Goal: Check status: Check status

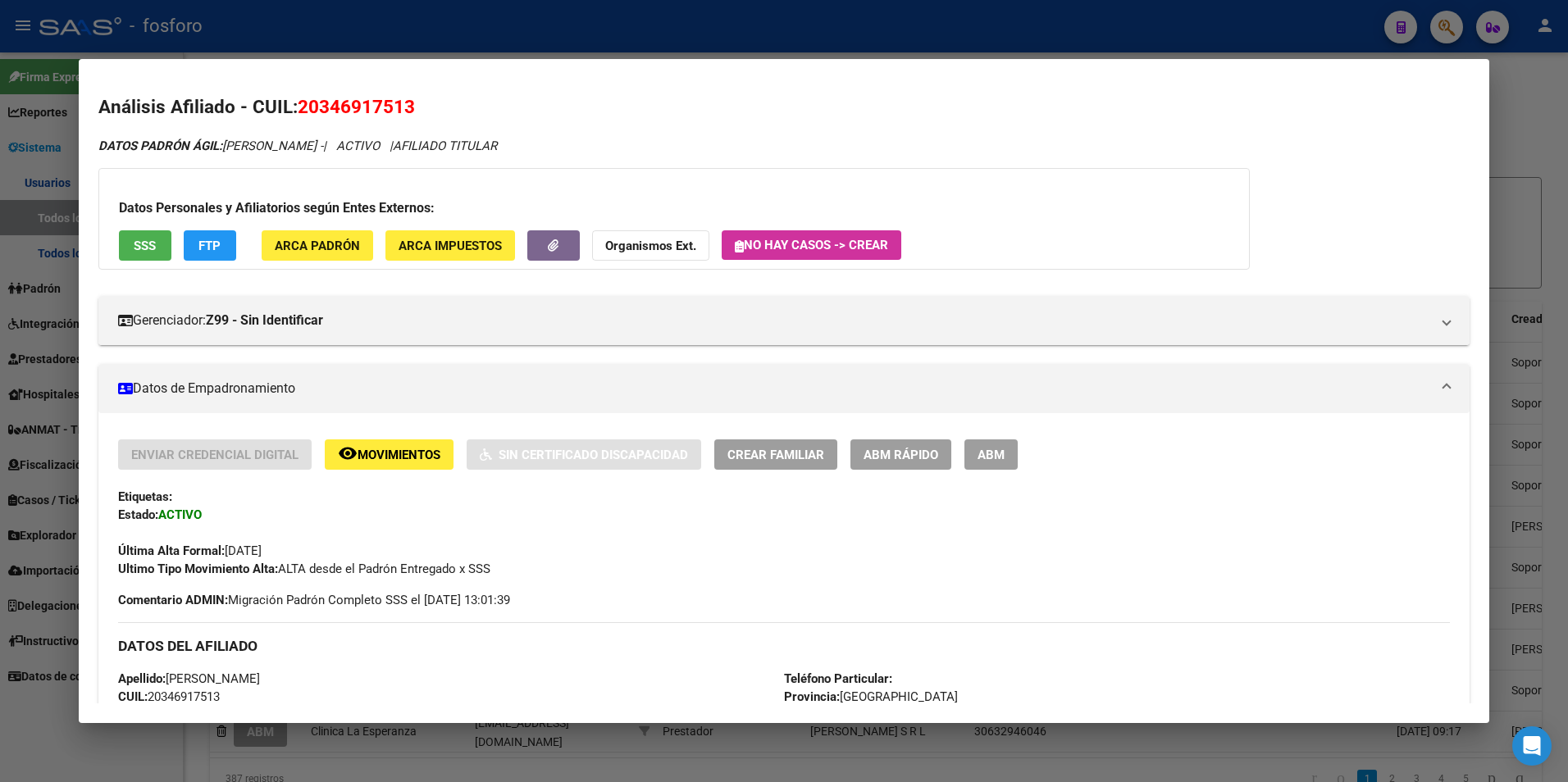
click at [1536, 198] on div at bounding box center [784, 391] width 1568 height 782
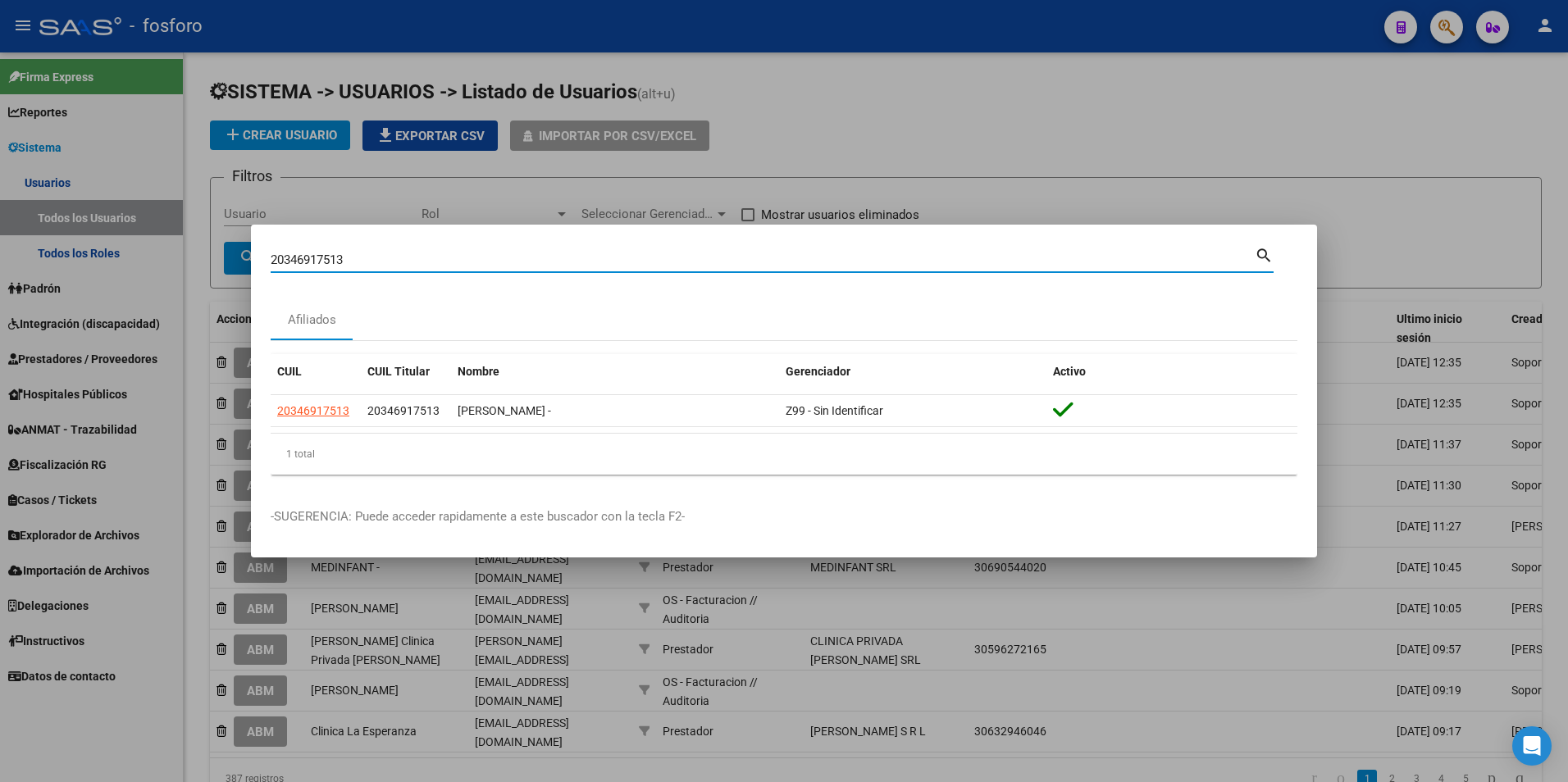
drag, startPoint x: 385, startPoint y: 256, endPoint x: 142, endPoint y: 237, distance: 243.7
click at [144, 238] on div "20346917513 Buscar (apellido, dni, cuil, nro traspaso, cuit, obra social) searc…" at bounding box center [784, 391] width 1568 height 782
paste input "-14112062-0"
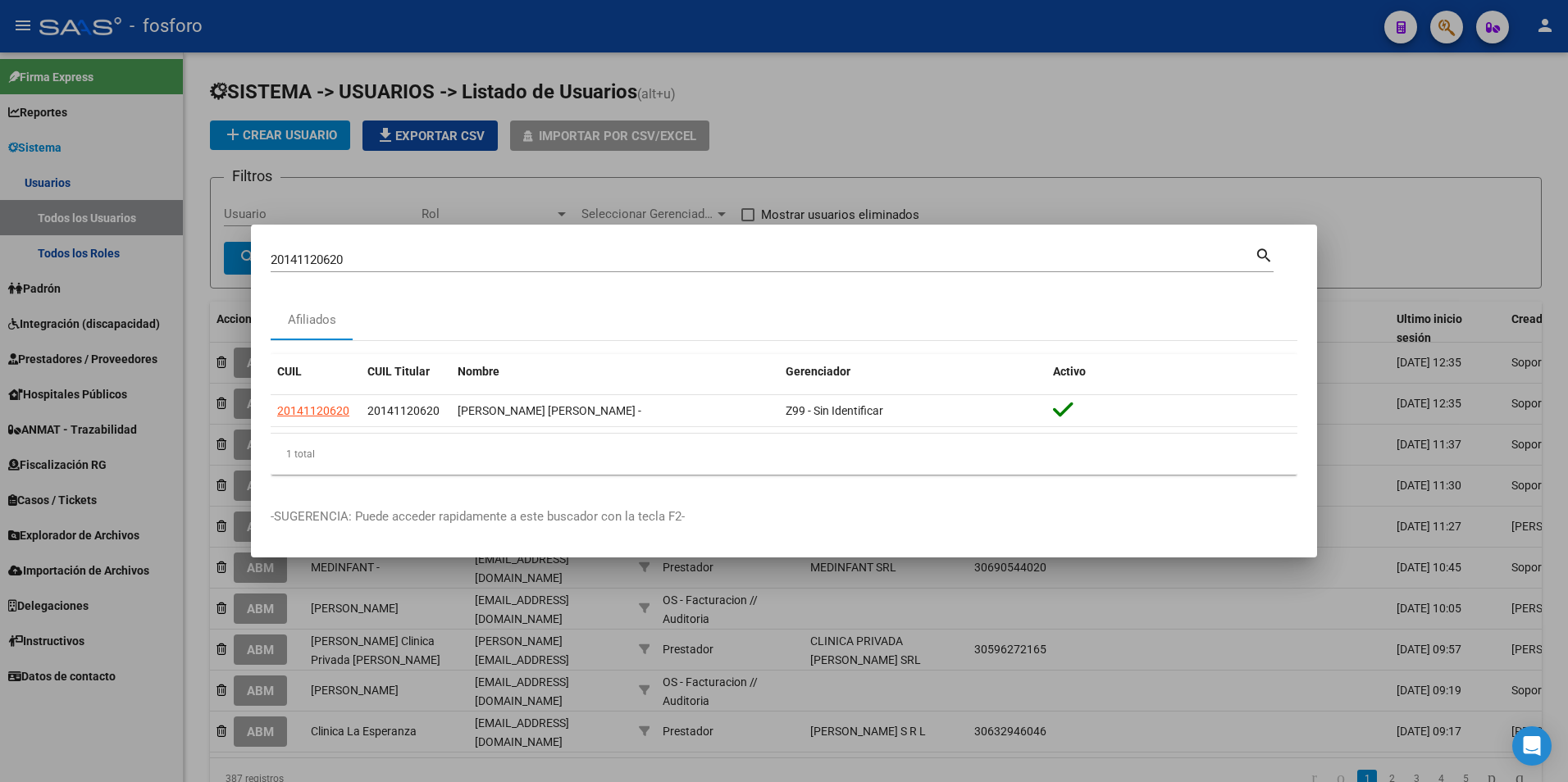
click at [379, 271] on div "20141120620 Buscar (apellido, dni, cuil, [PERSON_NAME], cuit, obra social)" at bounding box center [762, 260] width 984 height 24
drag, startPoint x: 379, startPoint y: 263, endPoint x: 82, endPoint y: 253, distance: 297.2
click at [100, 259] on div "20141120620 Buscar (apellido, dni, cuil, nro traspaso, cuit, obra social) searc…" at bounding box center [784, 391] width 1568 height 782
paste input "3-37358366-9"
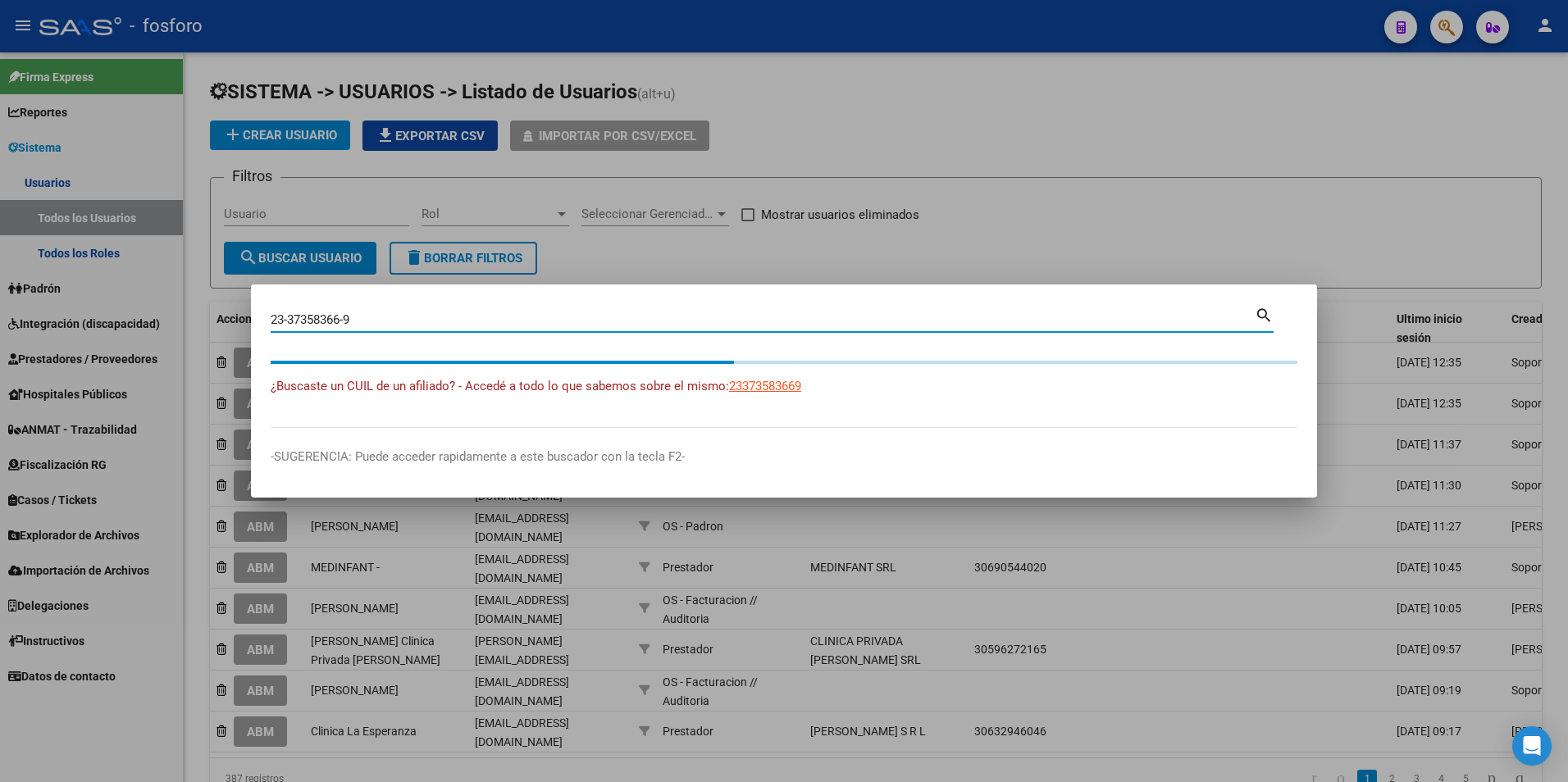
type input "23373583669"
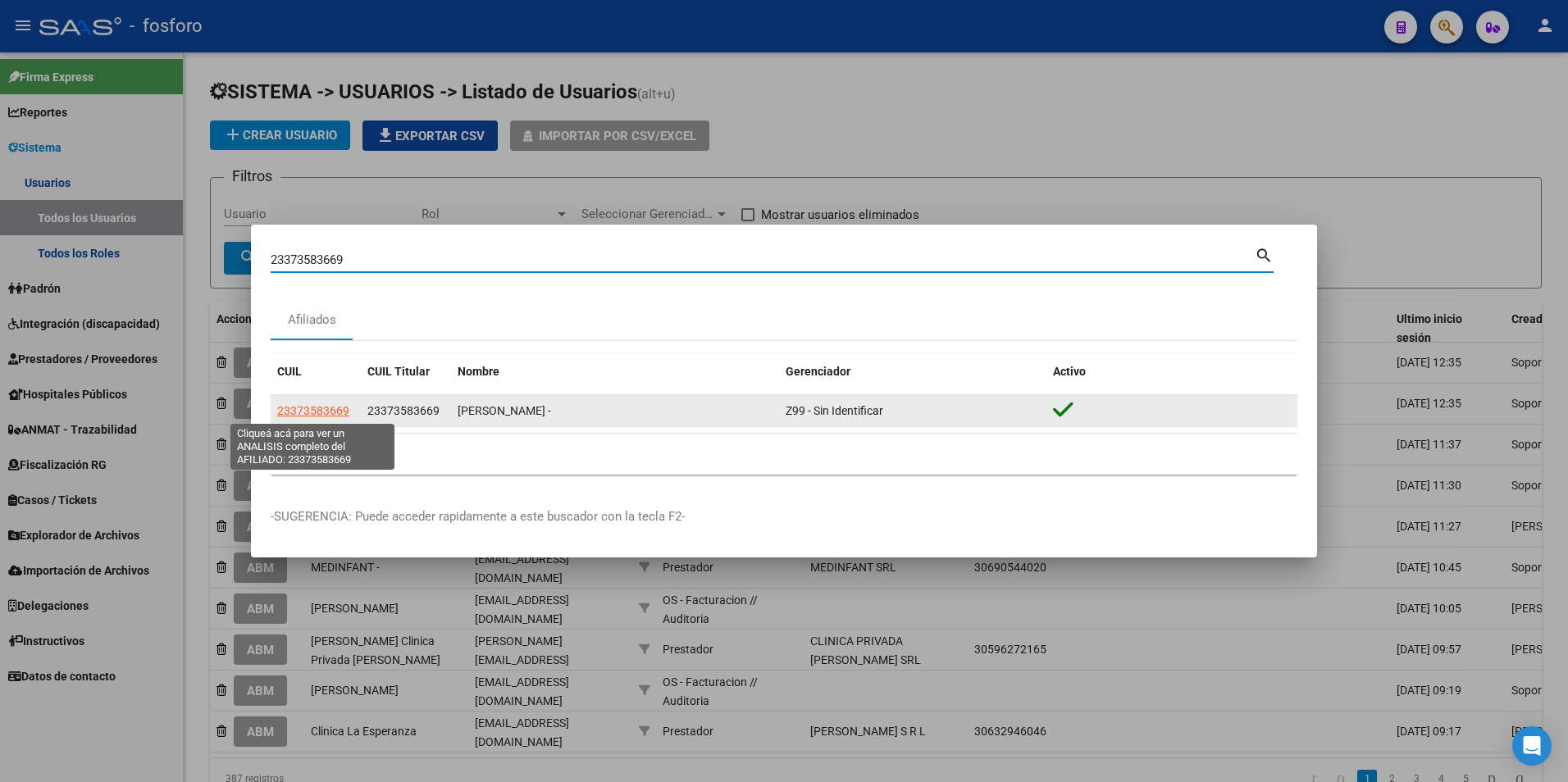
click at [326, 405] on span "23373583669" at bounding box center [313, 411] width 72 height 13
type textarea "23373583669"
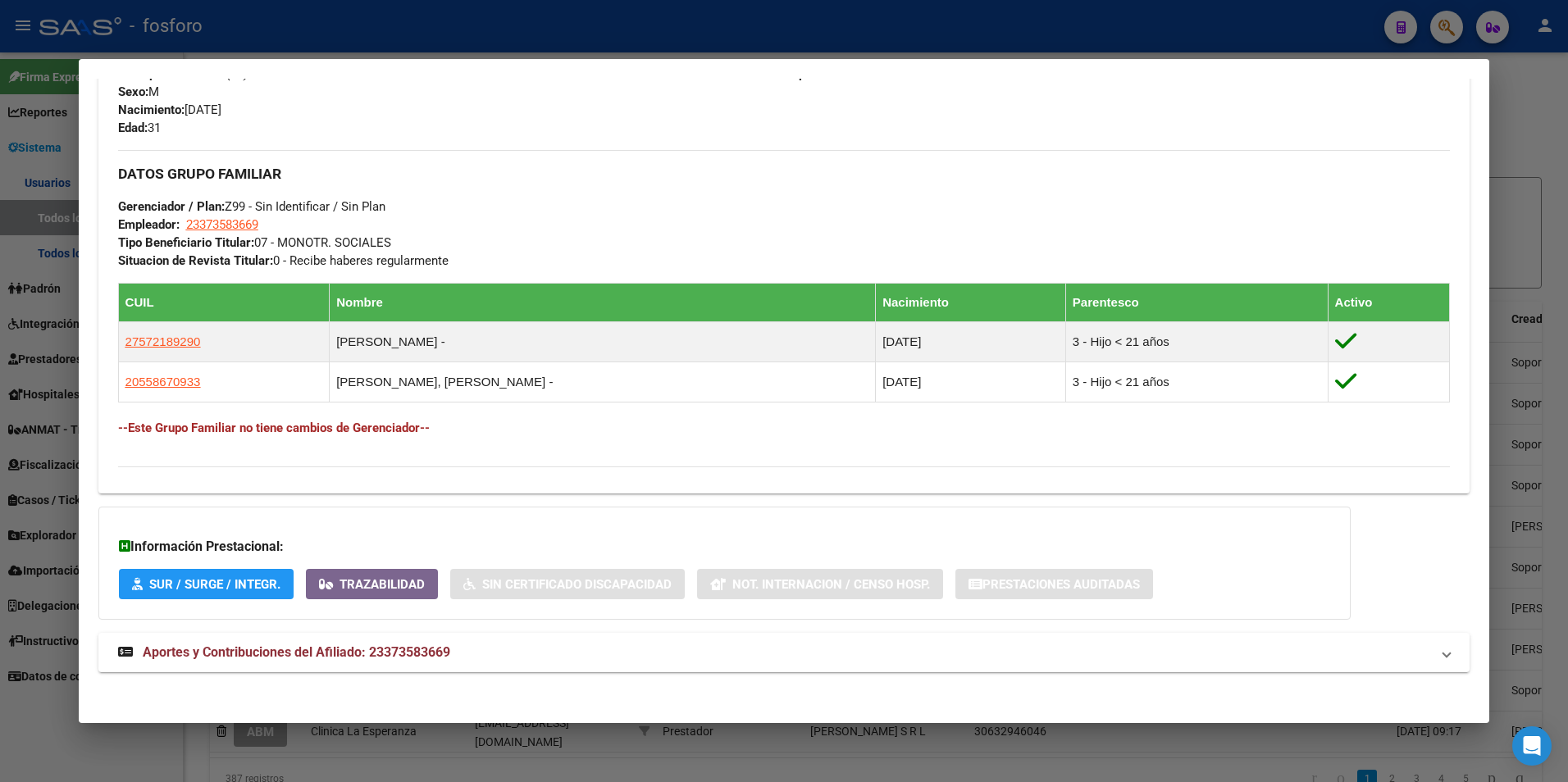
scroll to position [718, 0]
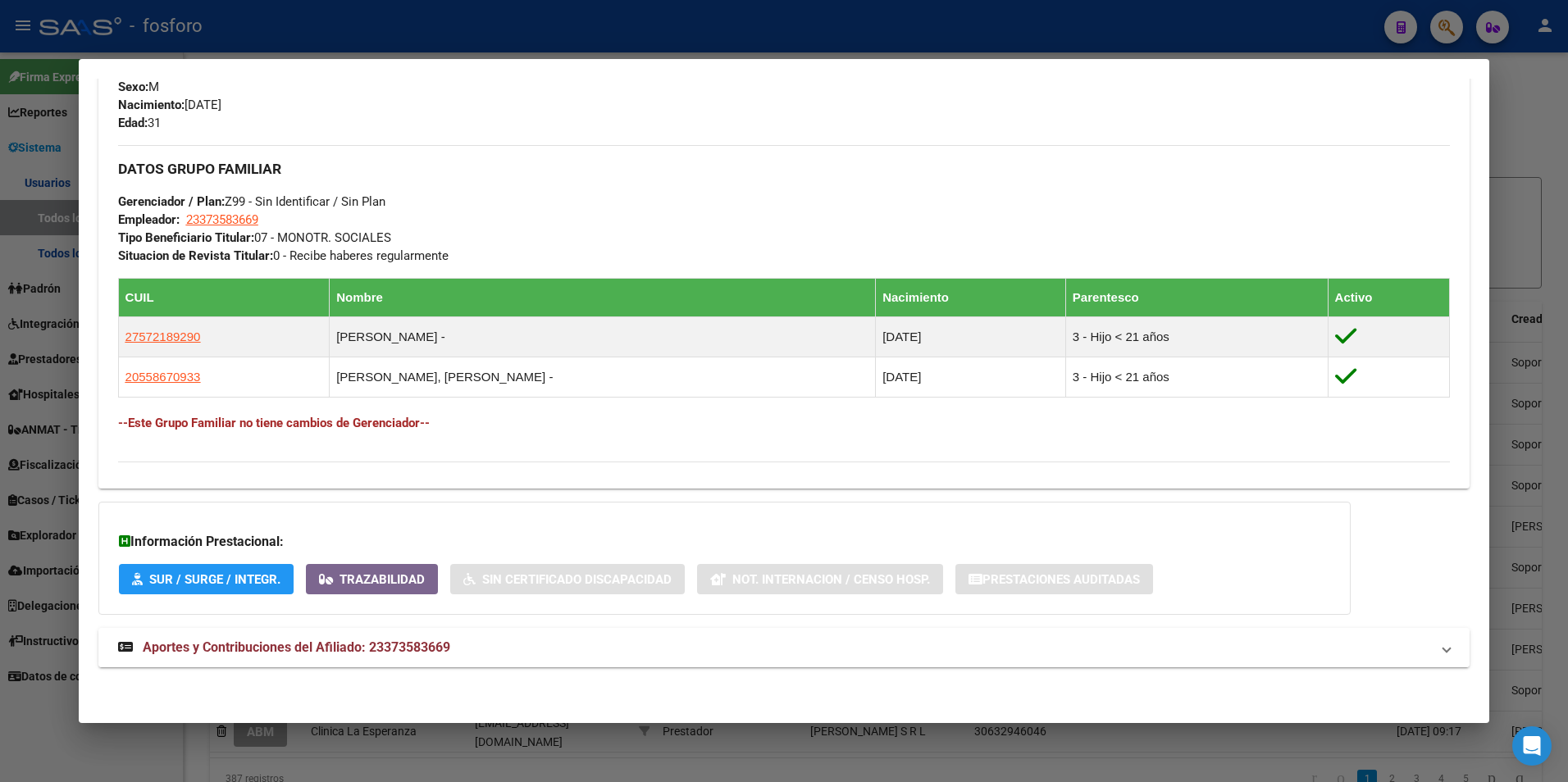
click at [270, 634] on mat-expansion-panel-header "Aportes y Contribuciones del Afiliado: 23373583669" at bounding box center [784, 647] width 1372 height 39
drag, startPoint x: 1474, startPoint y: 425, endPoint x: 1481, endPoint y: 491, distance: 66.4
click at [1481, 491] on mat-dialog-content "Análisis Afiliado - CUIL: 23373583669 DATOS PADRÓN ÁGIL: [PERSON_NAME] - | ACTI…" at bounding box center [784, 391] width 1411 height 625
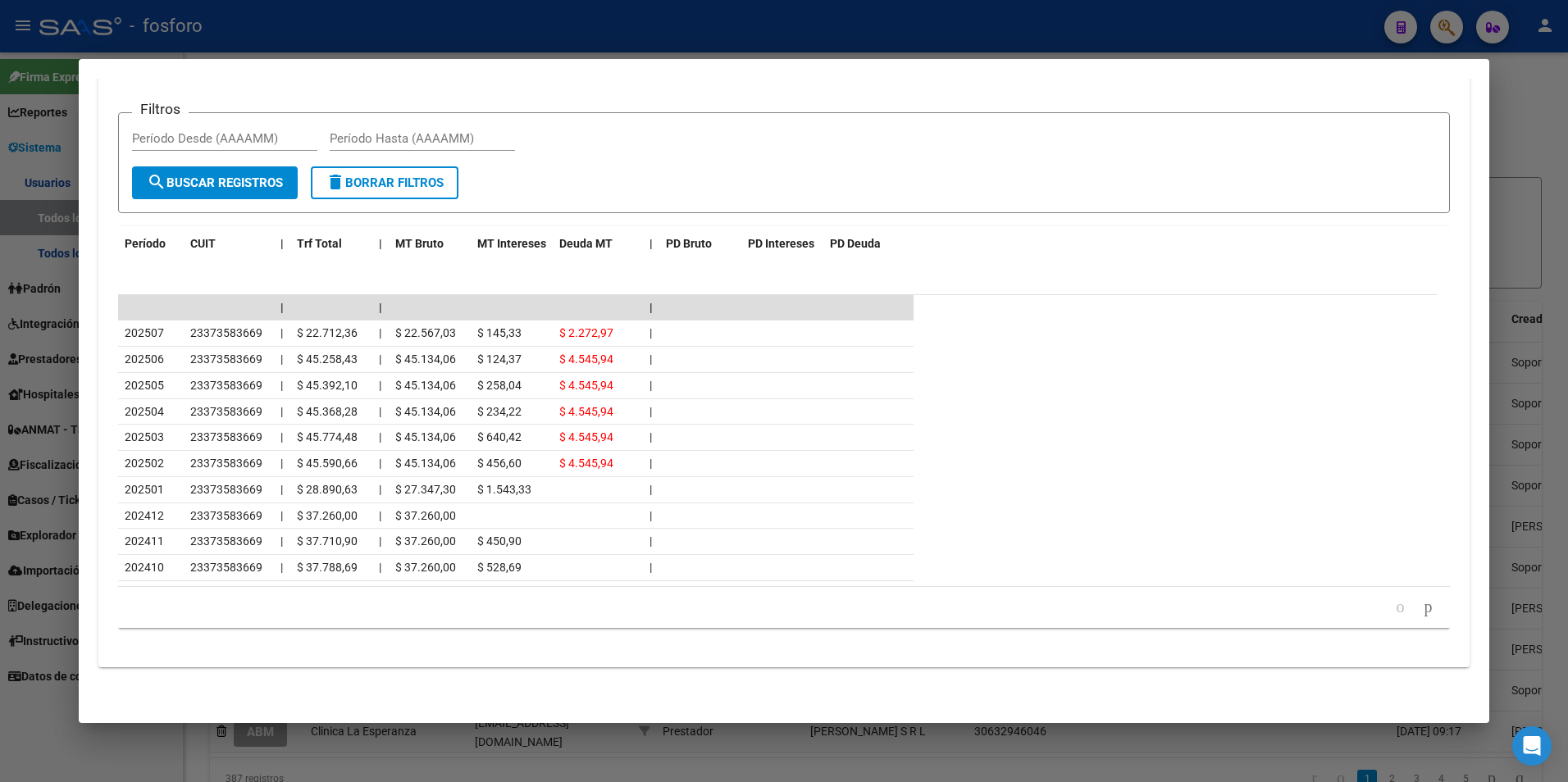
scroll to position [0, 0]
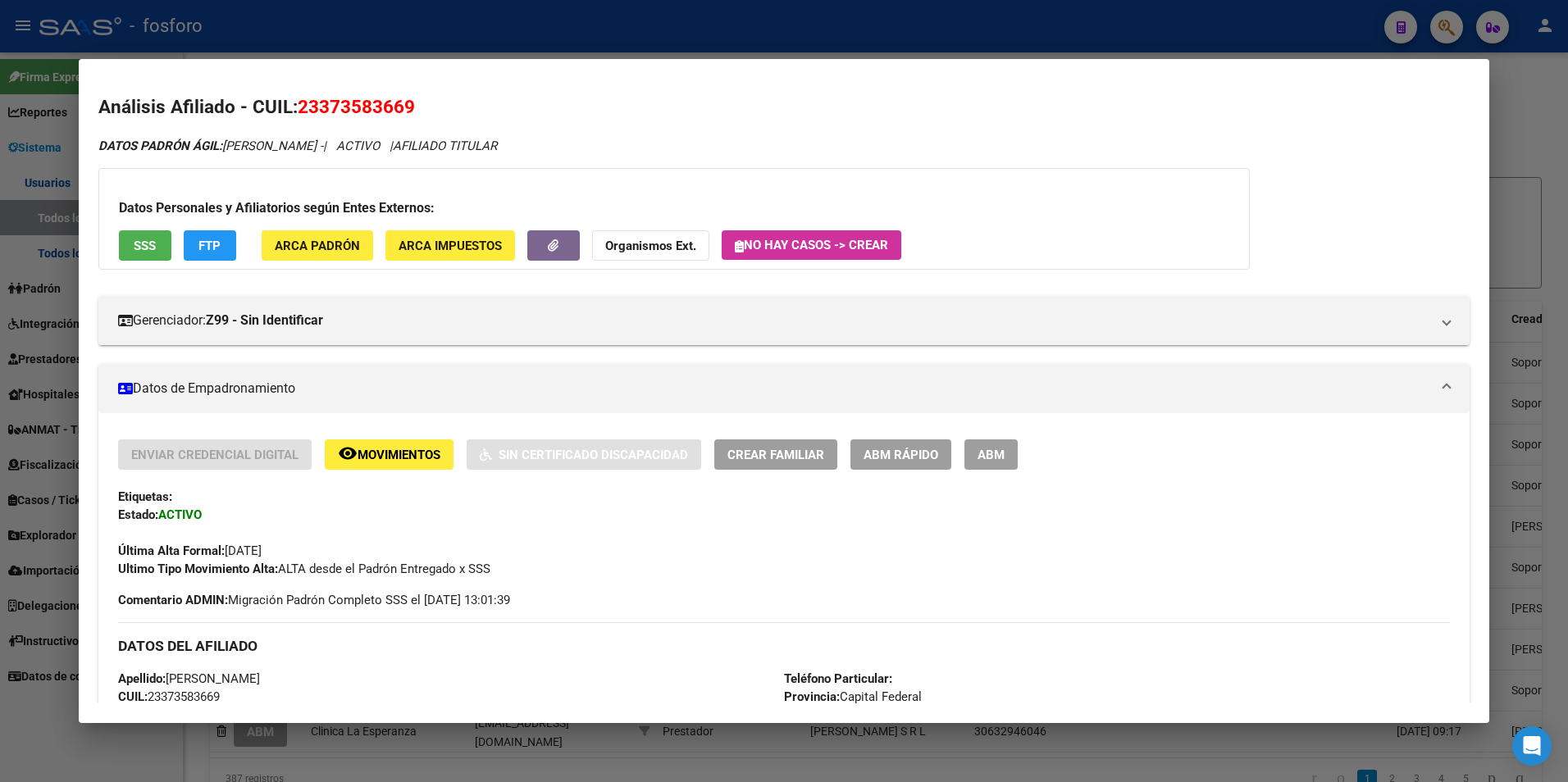
click at [1553, 231] on div at bounding box center [784, 391] width 1568 height 782
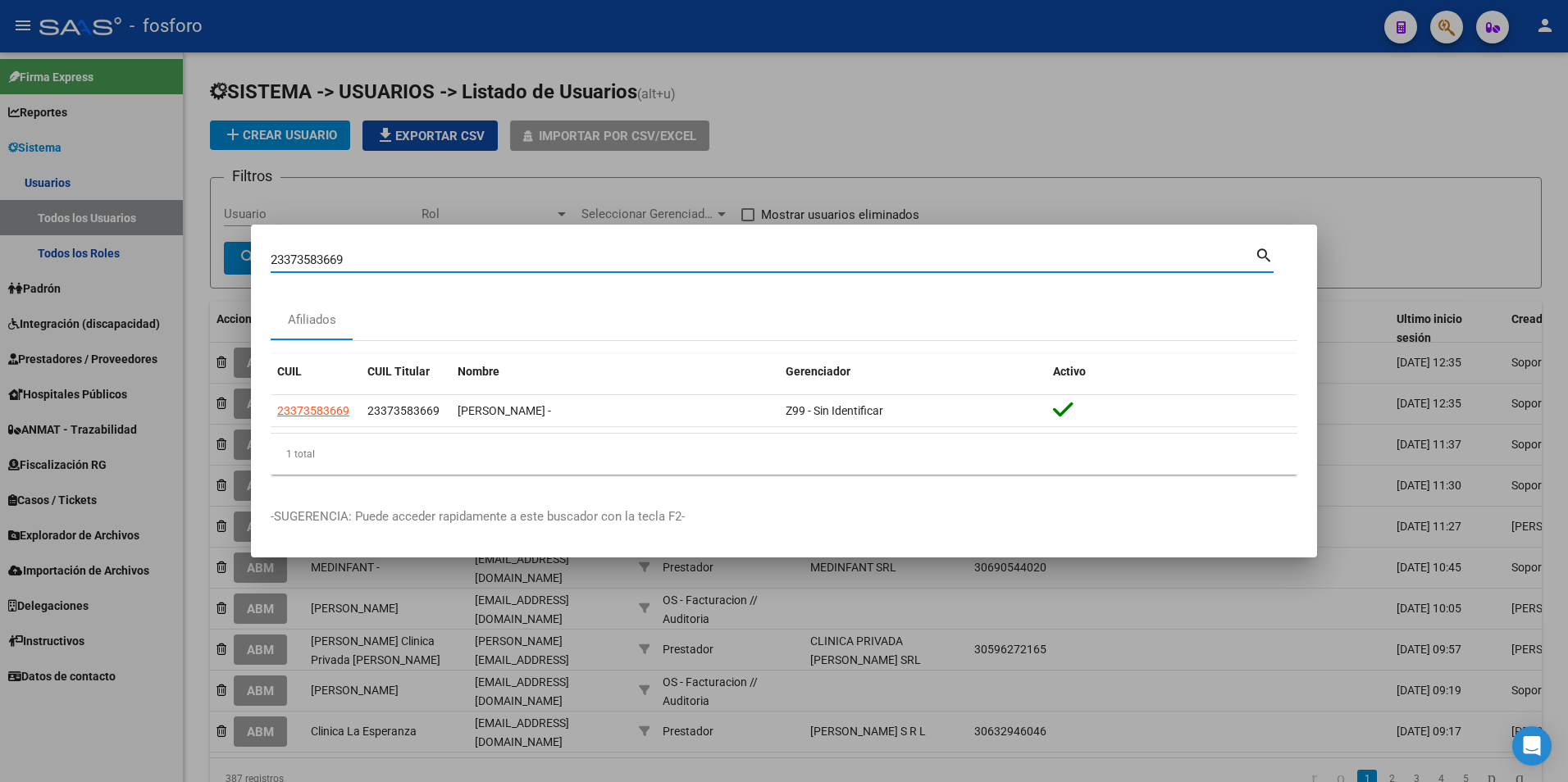
drag, startPoint x: 446, startPoint y: 264, endPoint x: 0, endPoint y: 97, distance: 476.2
click at [0, 172] on html "menu - fosforo person Firma Express Reportes Ingresos Devengados MT morosos Pad…" at bounding box center [784, 391] width 1568 height 782
paste input "30707174702"
type input "30707174702"
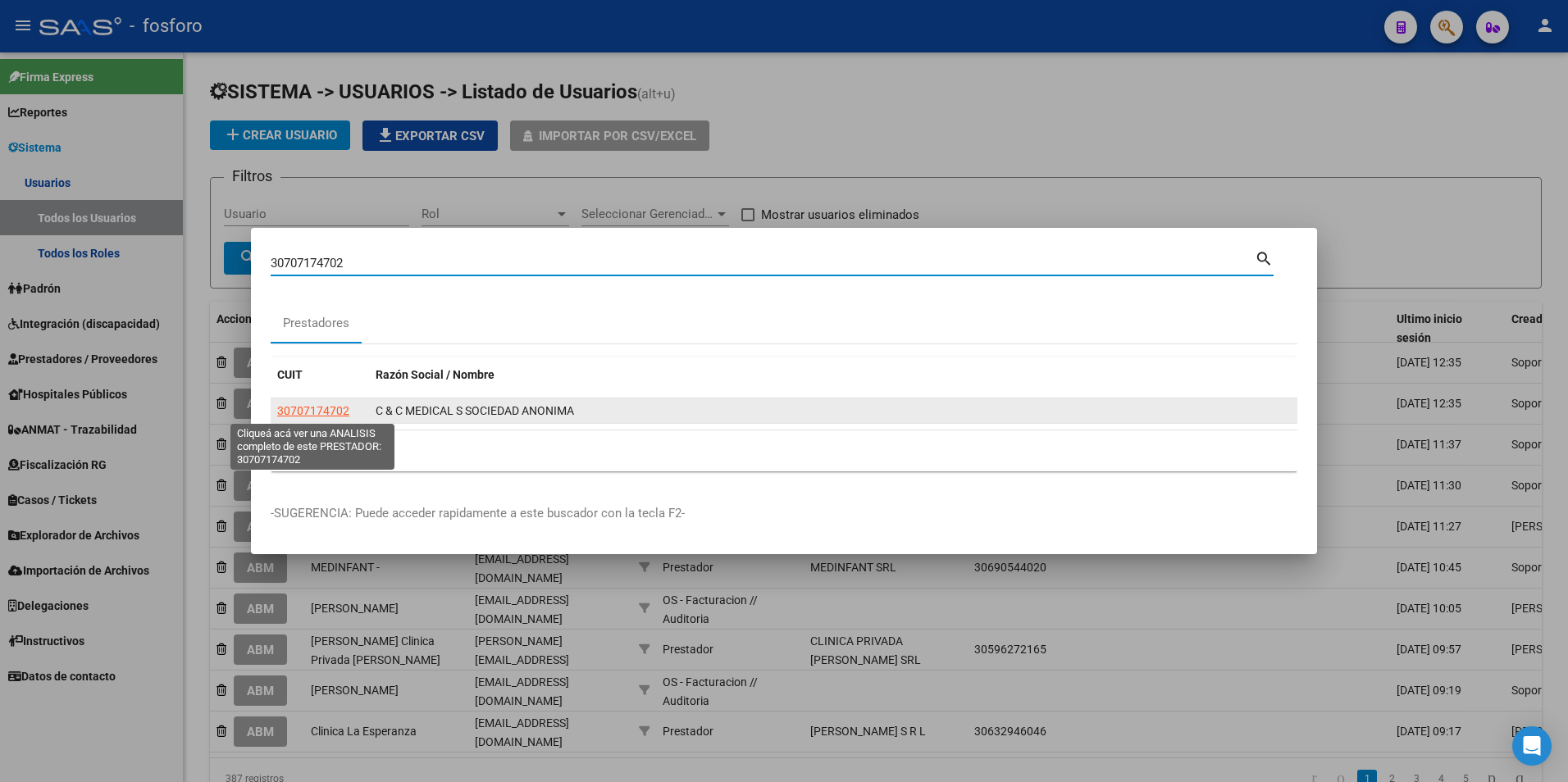
click at [290, 406] on span "30707174702" at bounding box center [313, 411] width 72 height 13
type textarea "30707174702"
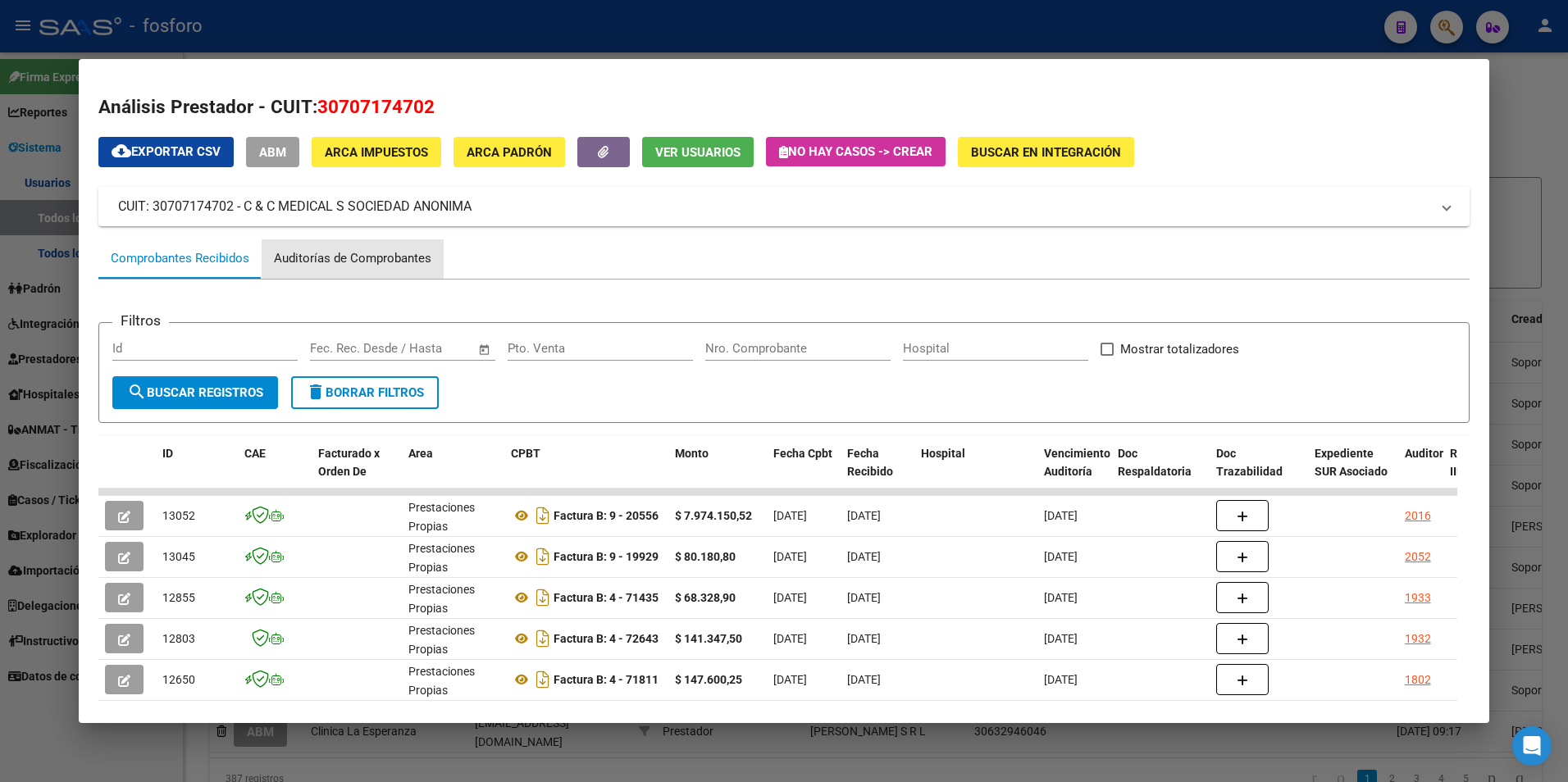
click at [379, 249] on div "Auditorías de Comprobantes" at bounding box center [352, 258] width 157 height 19
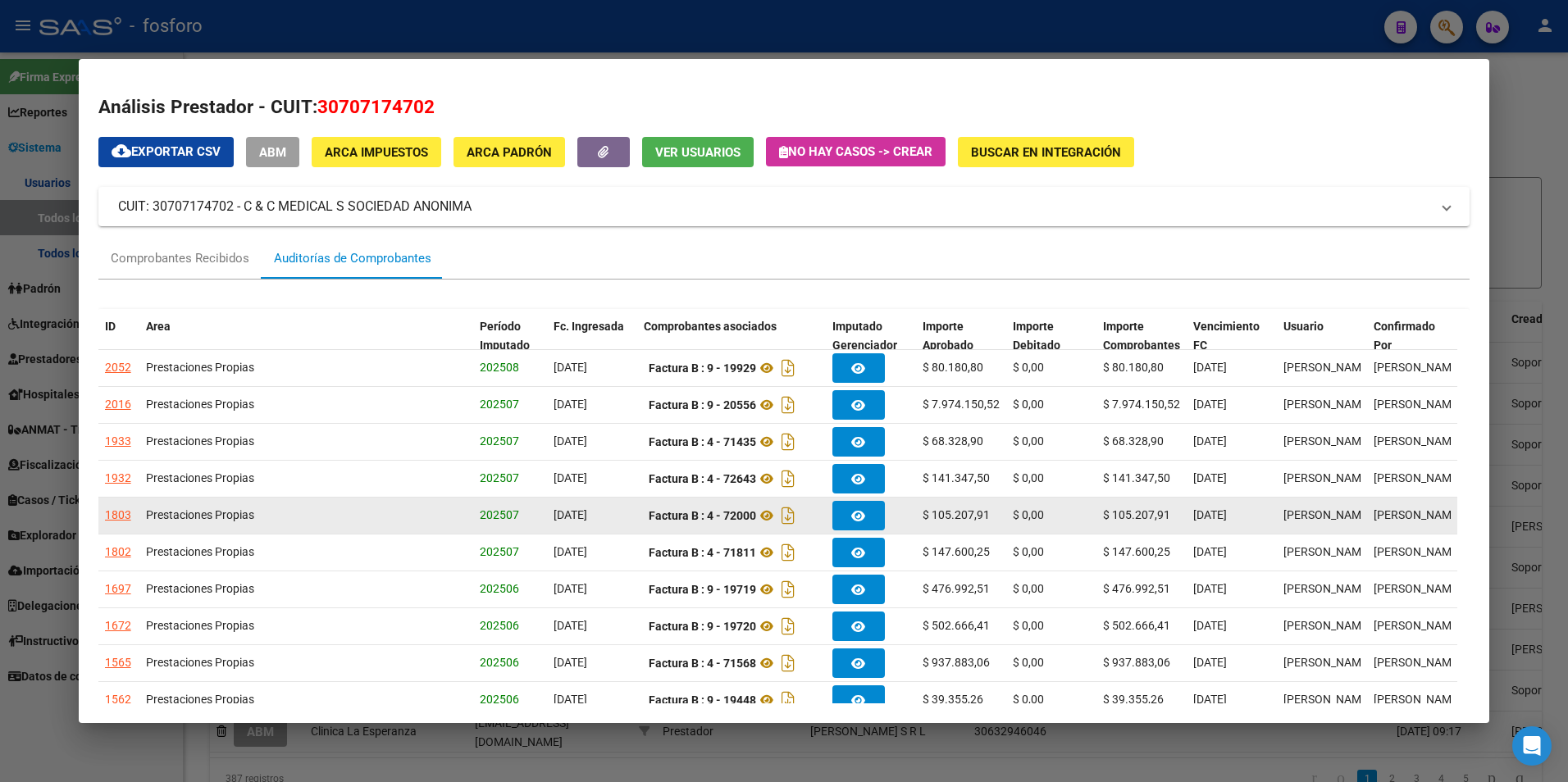
click at [747, 526] on div "Factura B : 4 - 72000" at bounding box center [732, 516] width 176 height 26
